Goal: Contribute content: Add original content to the website for others to see

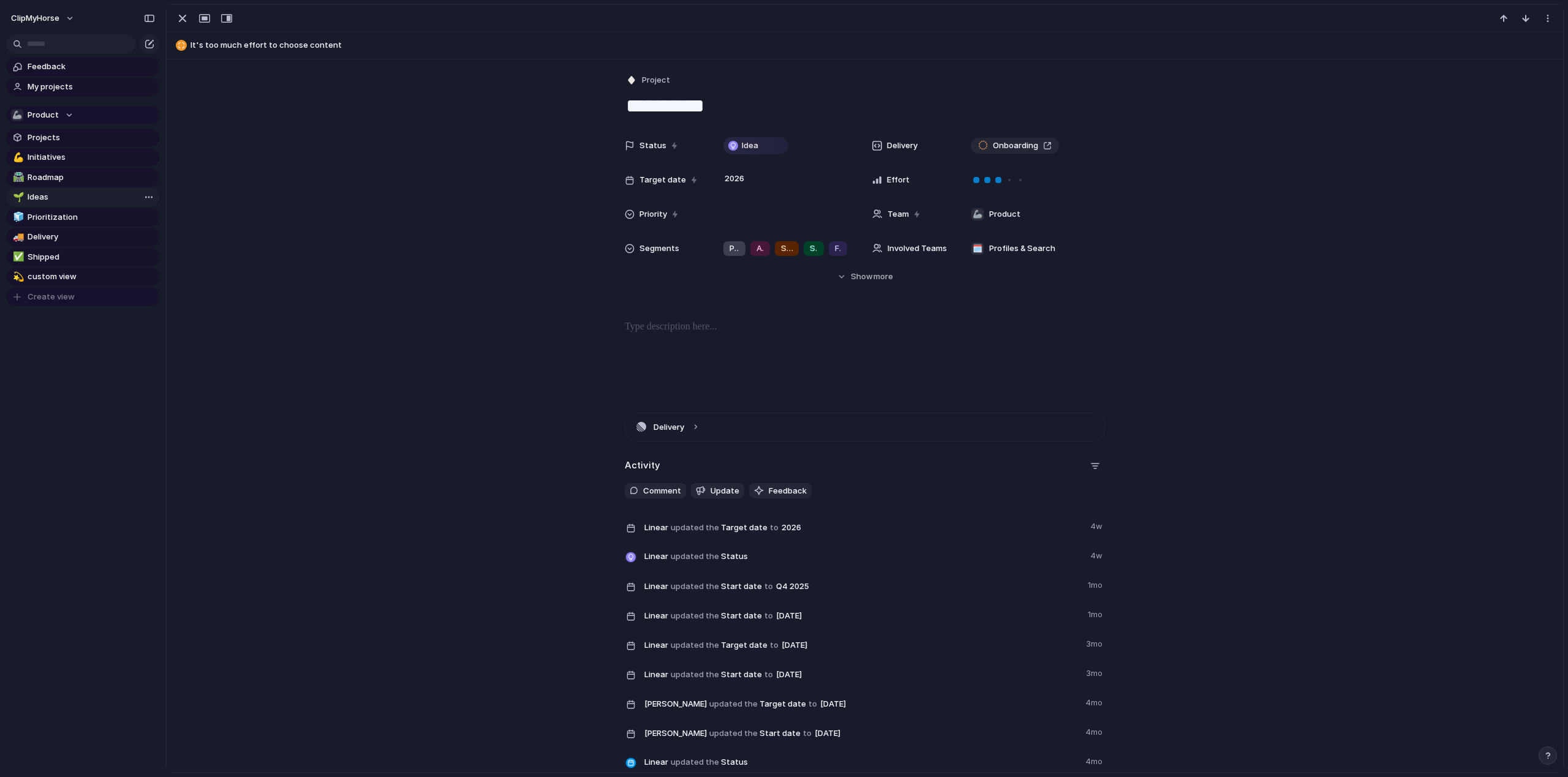
click at [71, 202] on span "Ideas" at bounding box center [91, 197] width 127 height 12
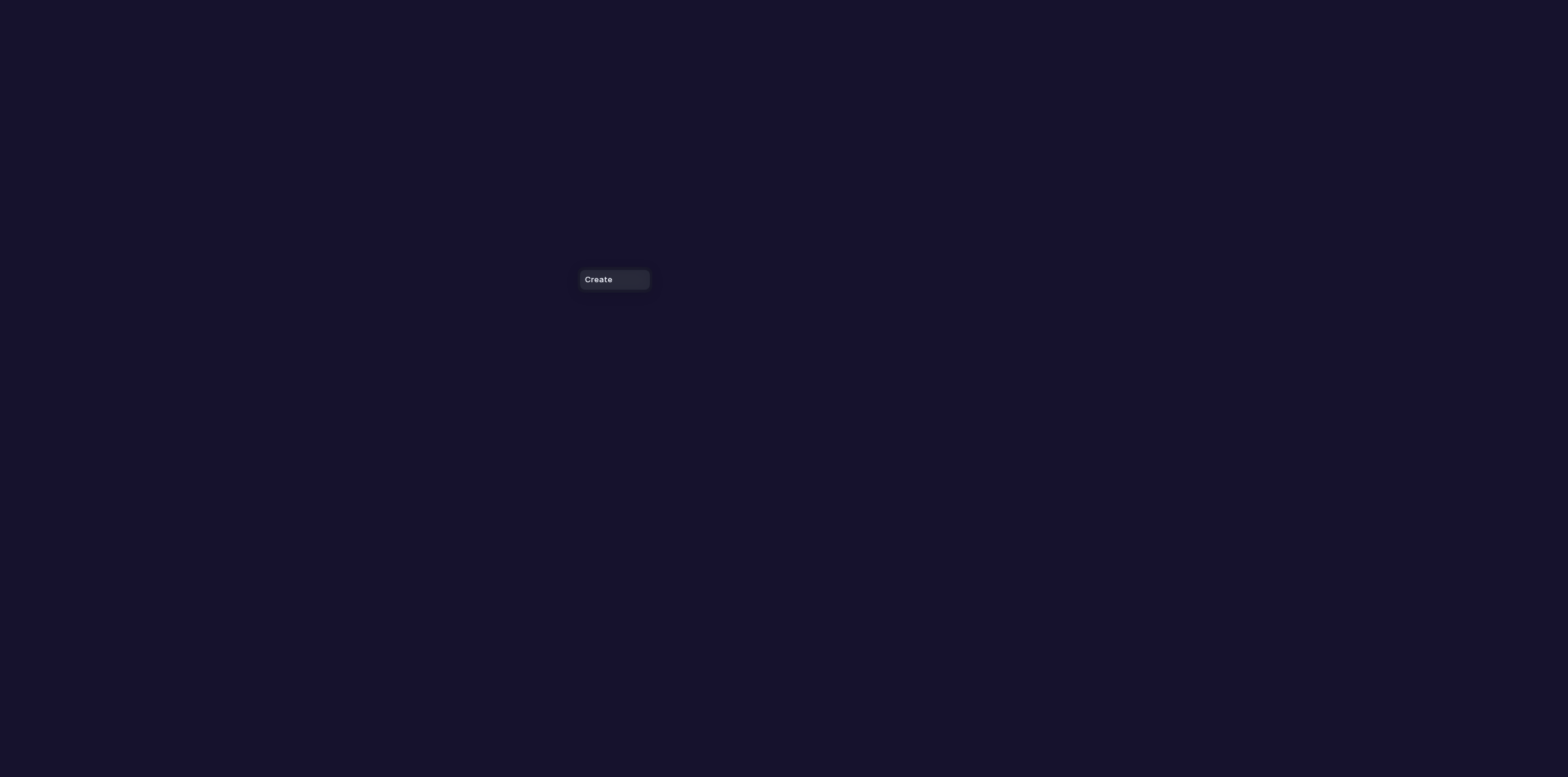
drag, startPoint x: 578, startPoint y: 262, endPoint x: 603, endPoint y: 186, distance: 80.0
click at [635, 174] on div "Create" at bounding box center [784, 388] width 1568 height 777
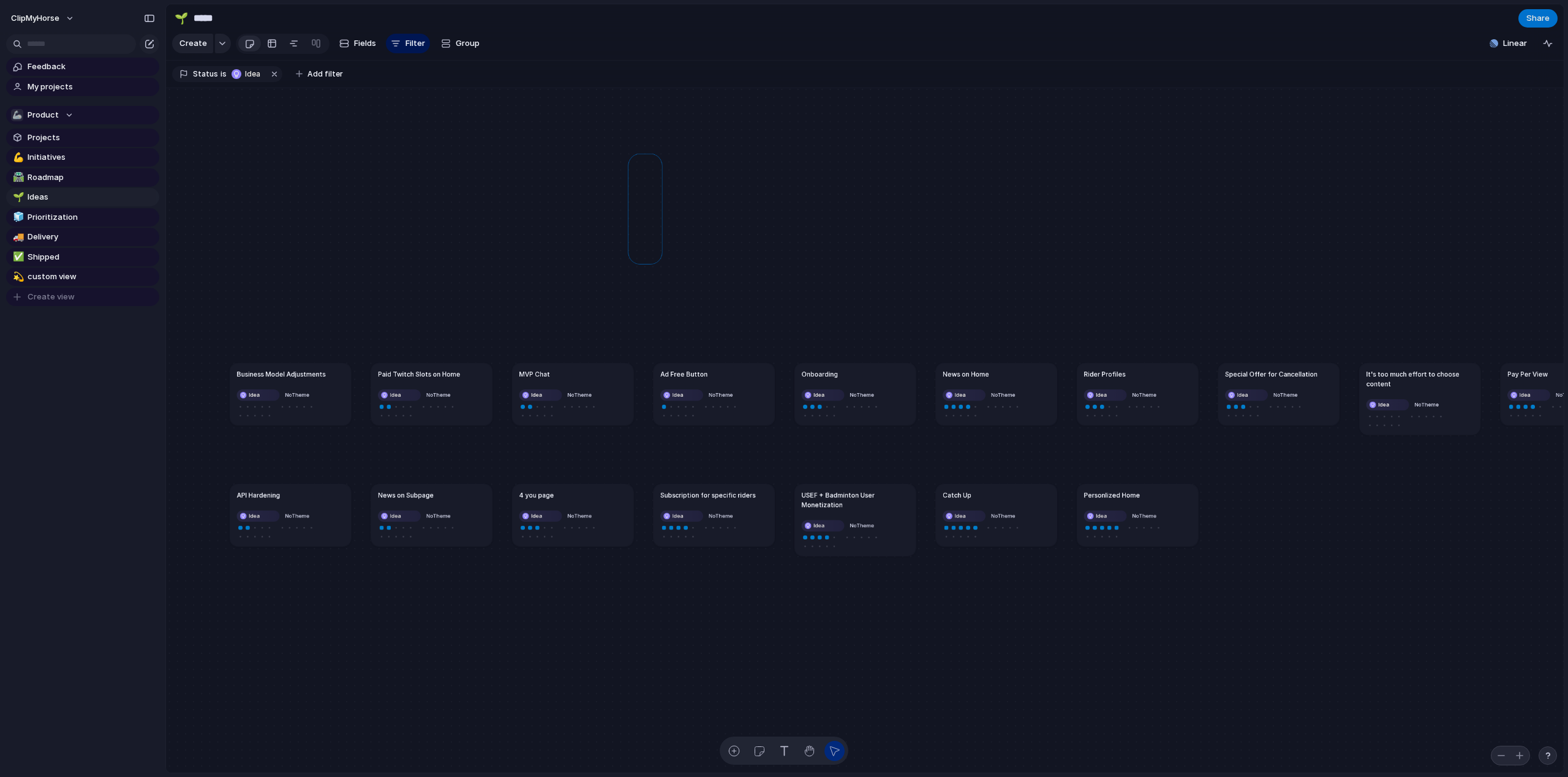
drag, startPoint x: 633, startPoint y: 277, endPoint x: 559, endPoint y: 236, distance: 84.6
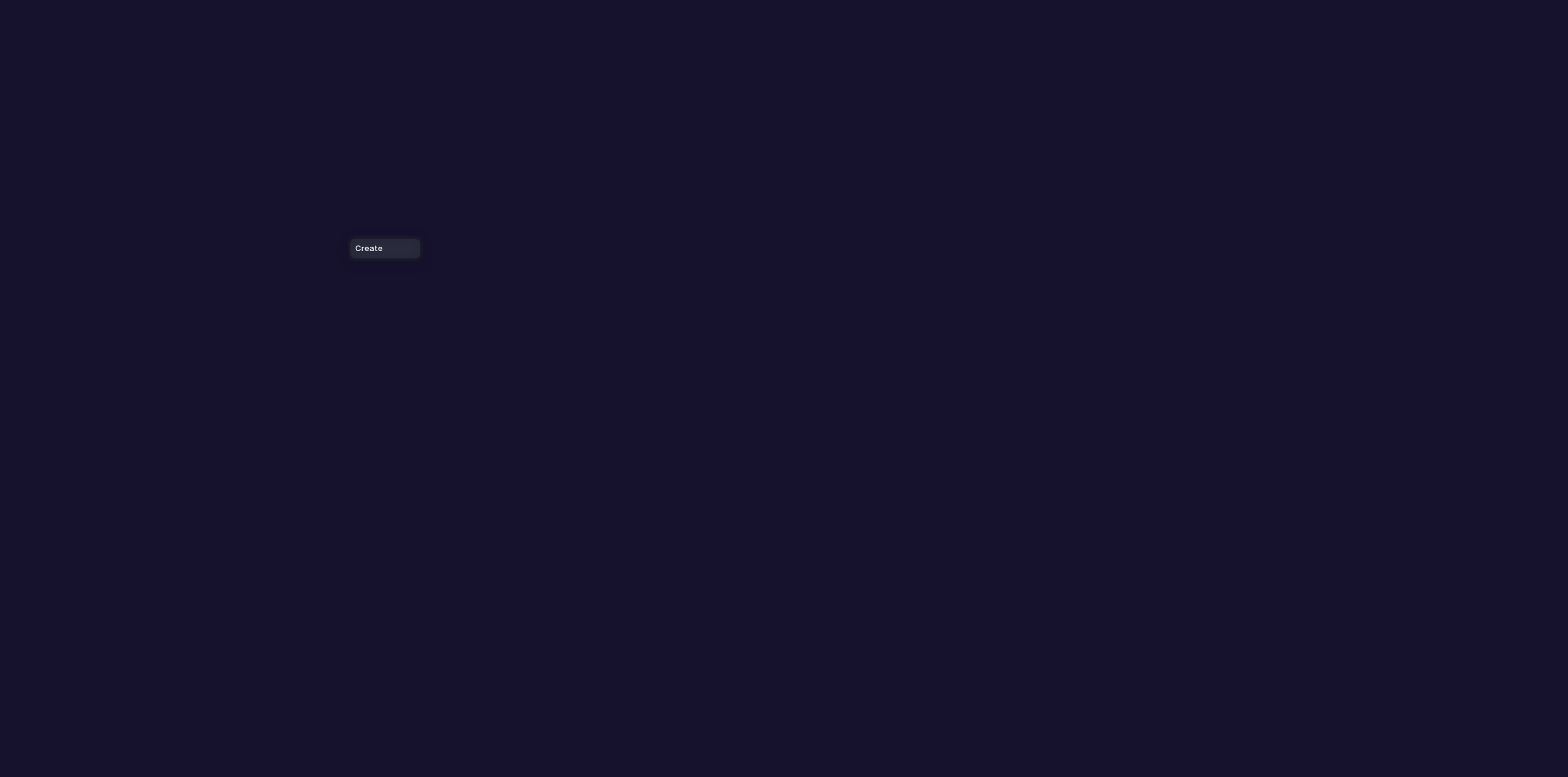
drag, startPoint x: 348, startPoint y: 231, endPoint x: 512, endPoint y: 175, distance: 173.3
click at [512, 174] on div "Create" at bounding box center [784, 388] width 1568 height 777
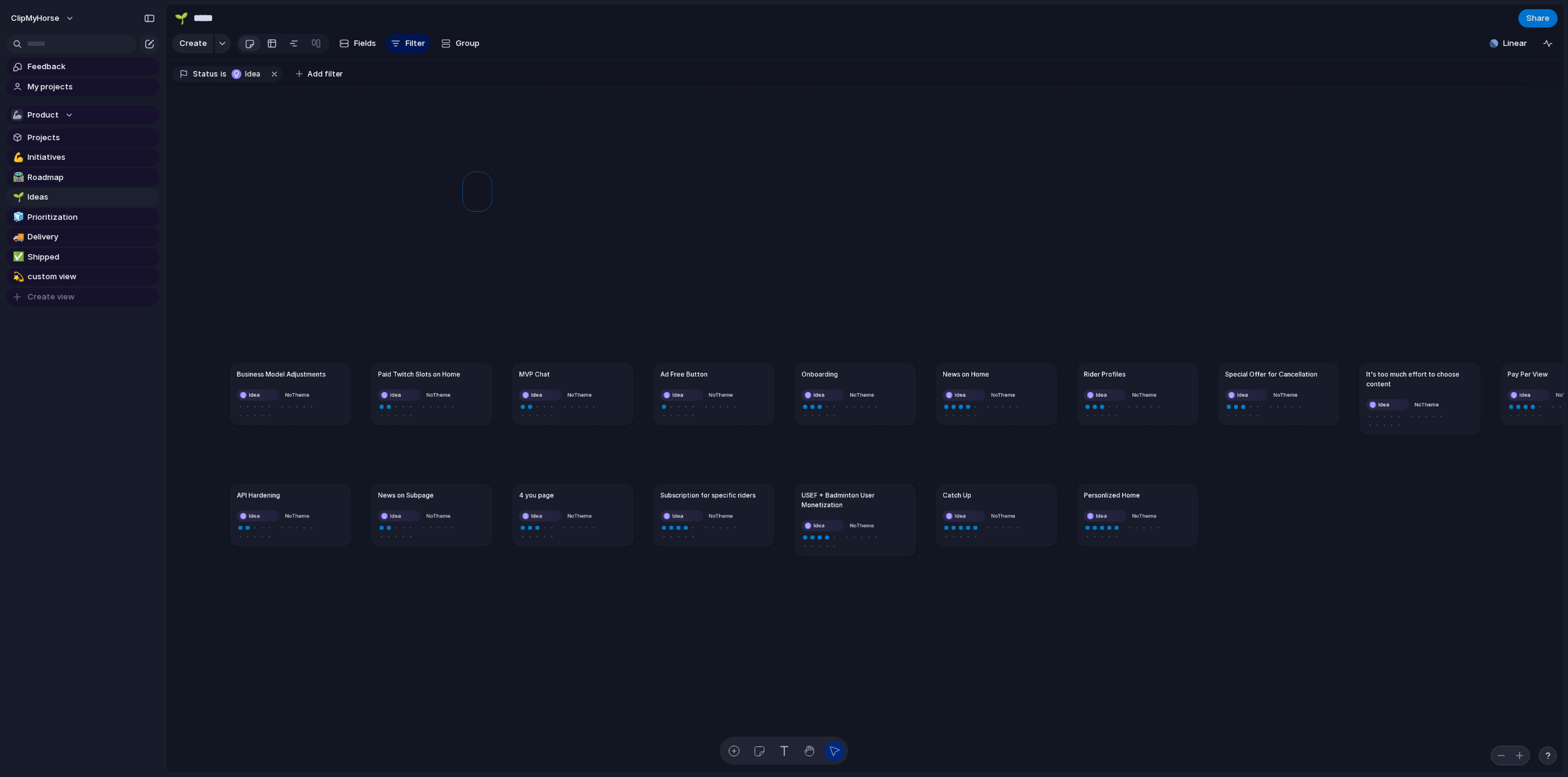
drag, startPoint x: 486, startPoint y: 224, endPoint x: 467, endPoint y: 195, distance: 34.7
